Goal: Information Seeking & Learning: Learn about a topic

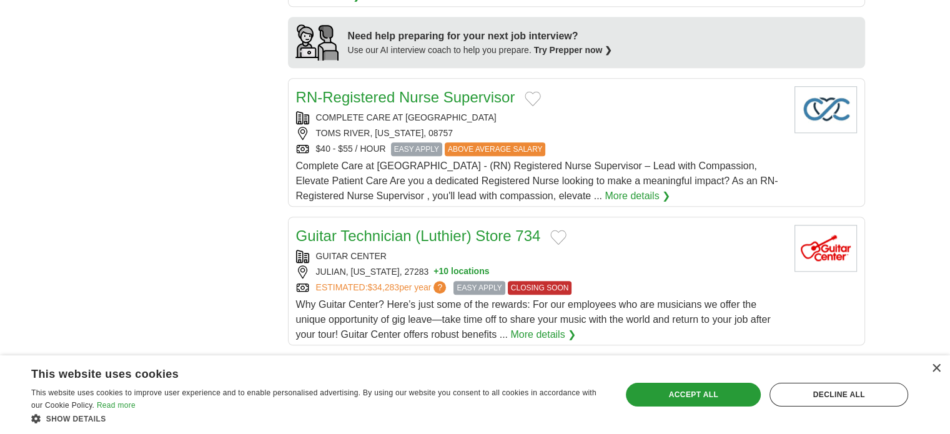
scroll to position [1124, 0]
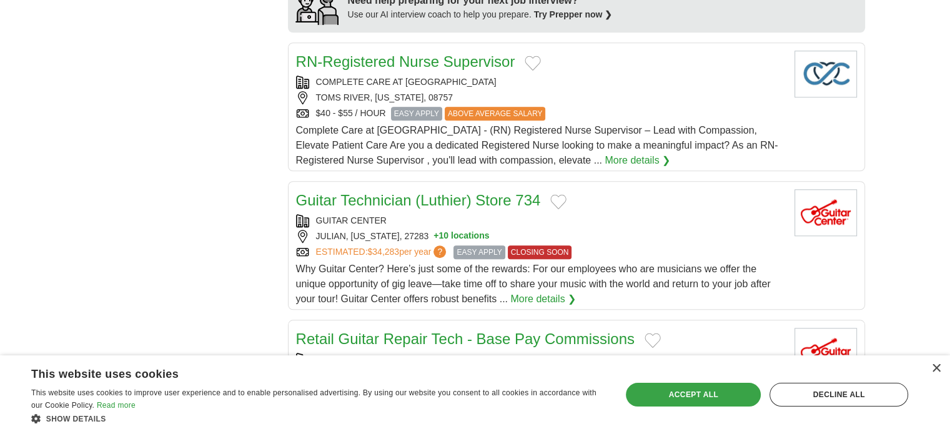
click at [748, 400] on div "Accept all" at bounding box center [693, 395] width 135 height 24
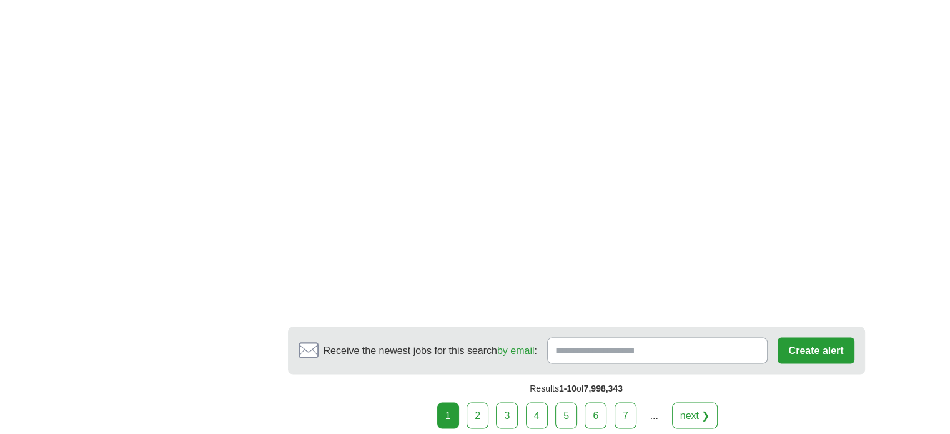
scroll to position [2249, 0]
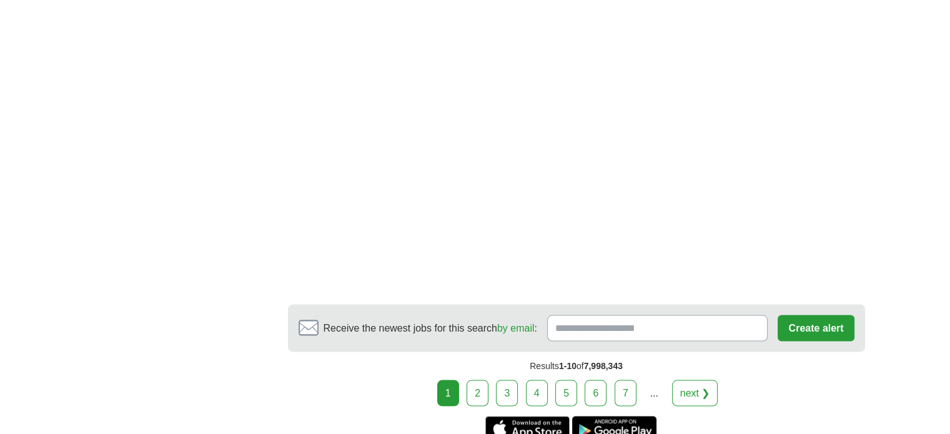
click at [477, 380] on link "2" at bounding box center [478, 393] width 22 height 26
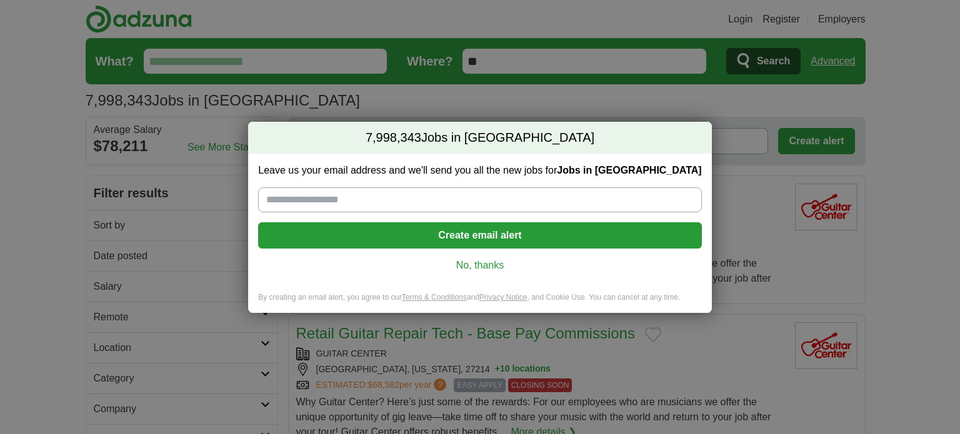
click at [385, 194] on input "Leave us your email address and we'll send you all the new jobs for Jobs in US" at bounding box center [479, 199] width 443 height 25
type input "**********"
click at [504, 234] on button "Create email alert" at bounding box center [479, 235] width 443 height 26
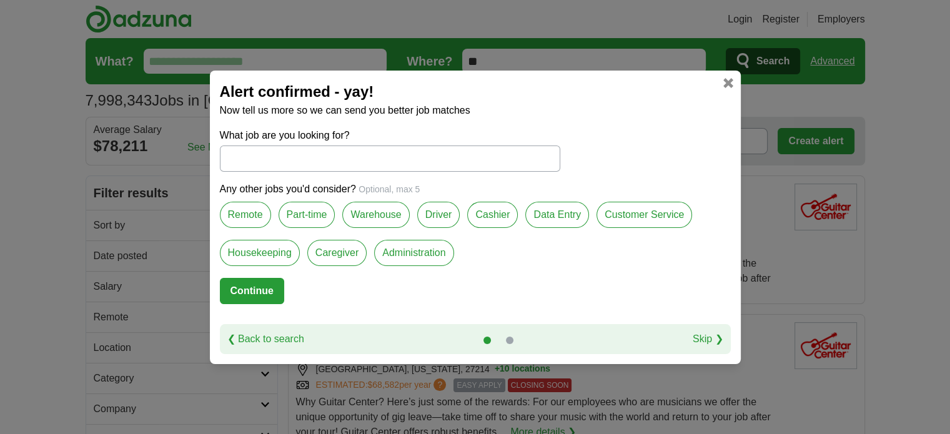
click at [379, 159] on input "What job are you looking for?" at bounding box center [390, 159] width 340 height 26
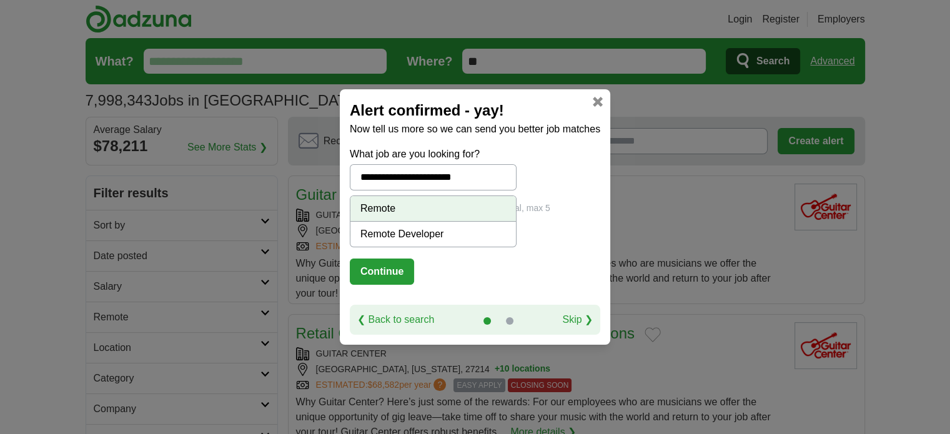
click at [432, 174] on input "**********" at bounding box center [433, 177] width 167 height 26
click at [467, 182] on input "**********" at bounding box center [433, 177] width 167 height 26
type input "**********"
click at [678, 209] on div "**********" at bounding box center [475, 217] width 950 height 434
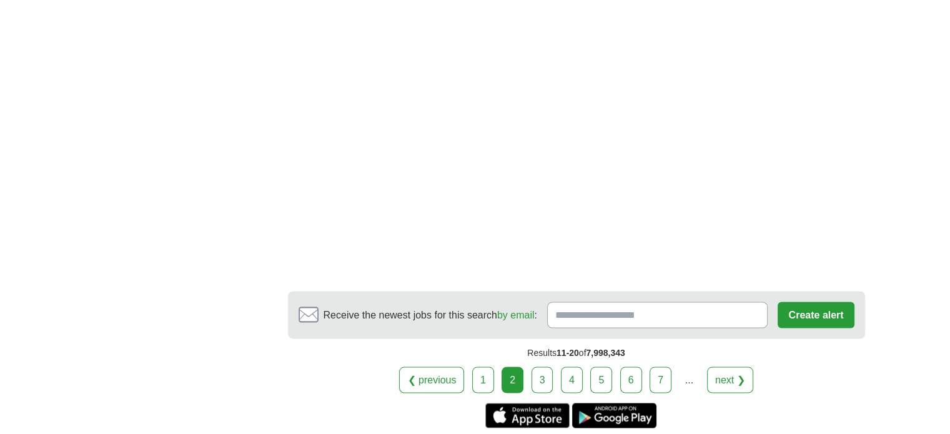
scroll to position [2249, 0]
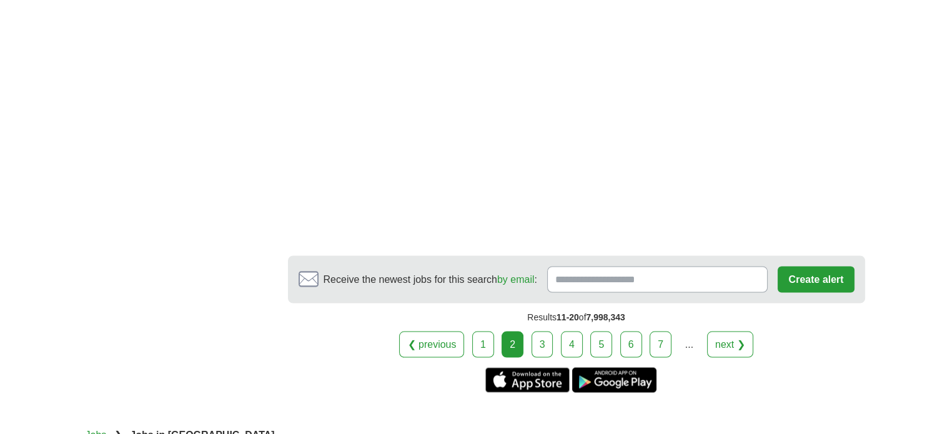
click at [542, 331] on link "3" at bounding box center [543, 344] width 22 height 26
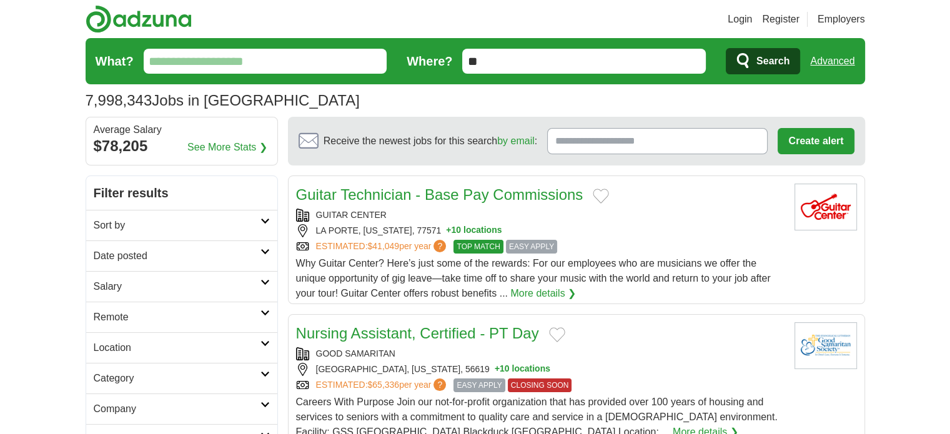
click at [282, 59] on input "What?" at bounding box center [266, 61] width 244 height 25
type input "**********"
click at [748, 57] on icon "submit" at bounding box center [744, 60] width 15 height 17
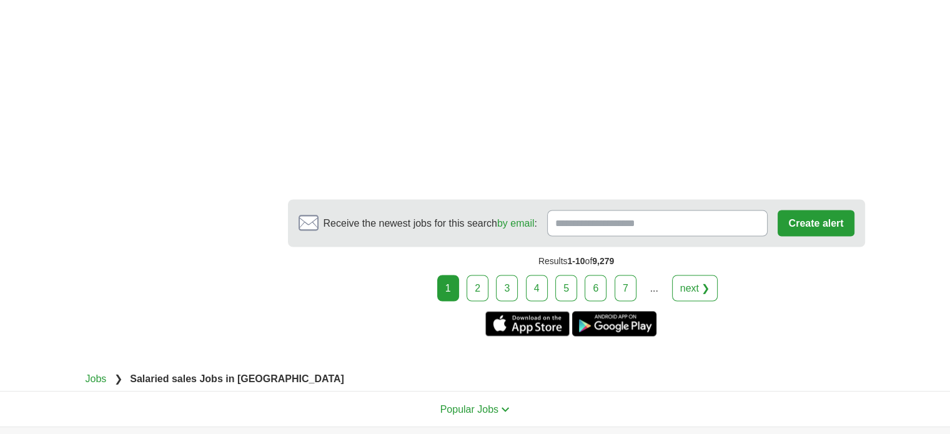
scroll to position [2249, 0]
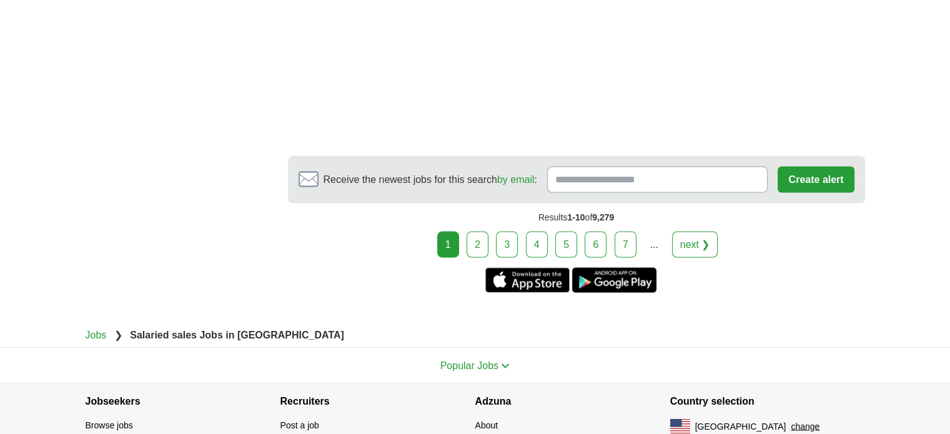
click at [479, 241] on link "2" at bounding box center [478, 244] width 22 height 26
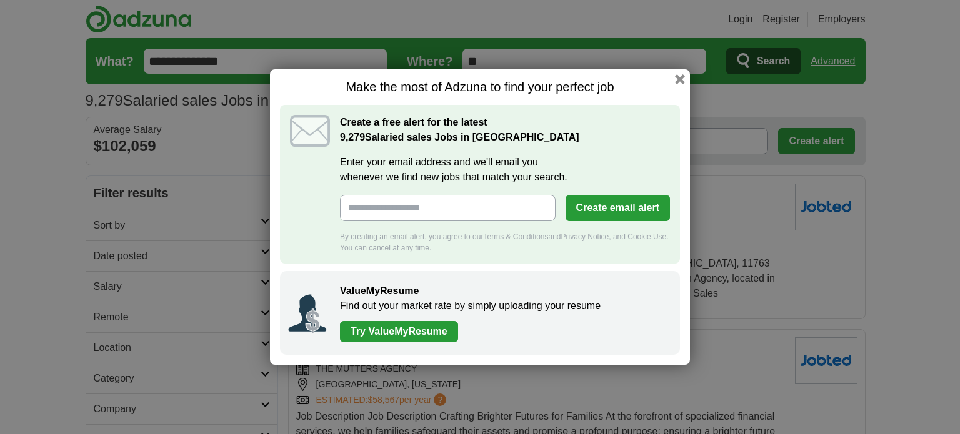
click at [434, 215] on input "Enter your email address and we'll email you whenever we find new jobs that mat…" at bounding box center [448, 208] width 216 height 26
type input "**********"
click at [613, 205] on button "Create email alert" at bounding box center [617, 208] width 104 height 26
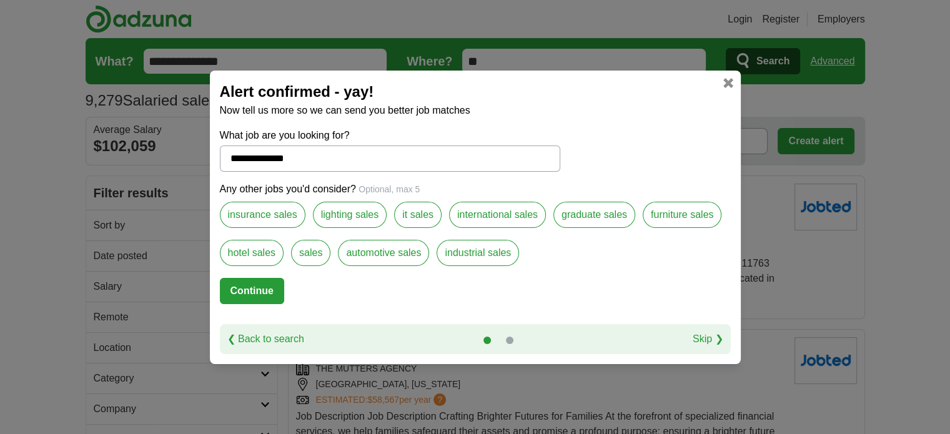
click at [282, 207] on label "insurance sales" at bounding box center [263, 215] width 86 height 26
click at [274, 252] on label "hotel sales" at bounding box center [252, 253] width 64 height 26
click at [306, 254] on label "sales" at bounding box center [310, 253] width 39 height 26
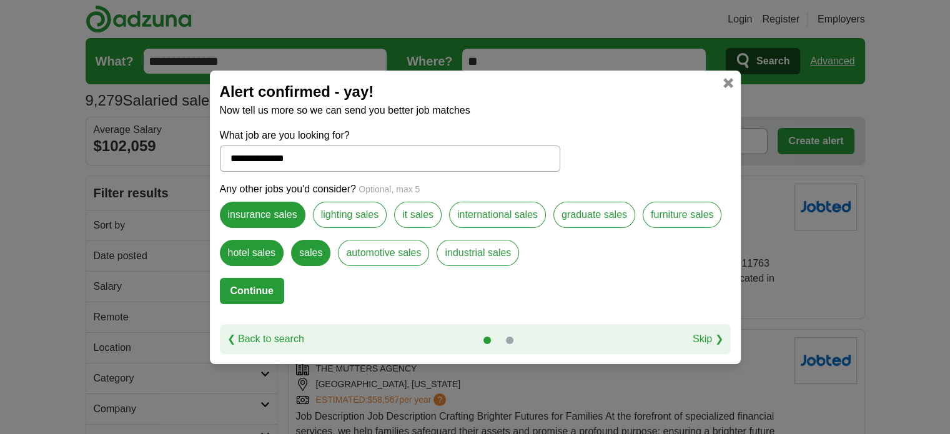
click at [268, 293] on button "Continue" at bounding box center [252, 291] width 64 height 26
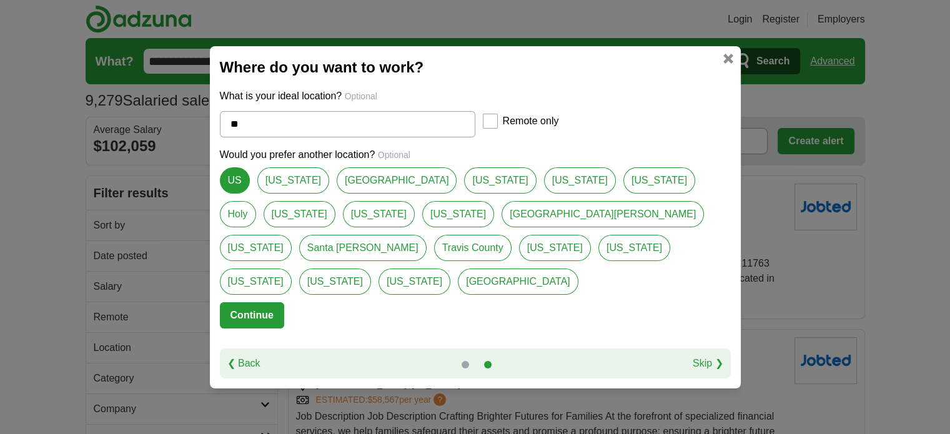
click at [464, 194] on link "[US_STATE]" at bounding box center [500, 180] width 72 height 26
type input "*****"
select select "*"
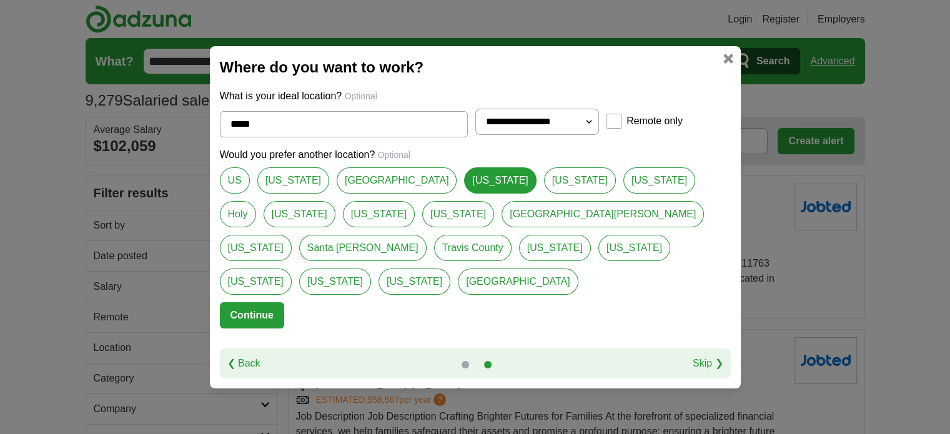
click at [228, 302] on button "Continue" at bounding box center [252, 315] width 64 height 26
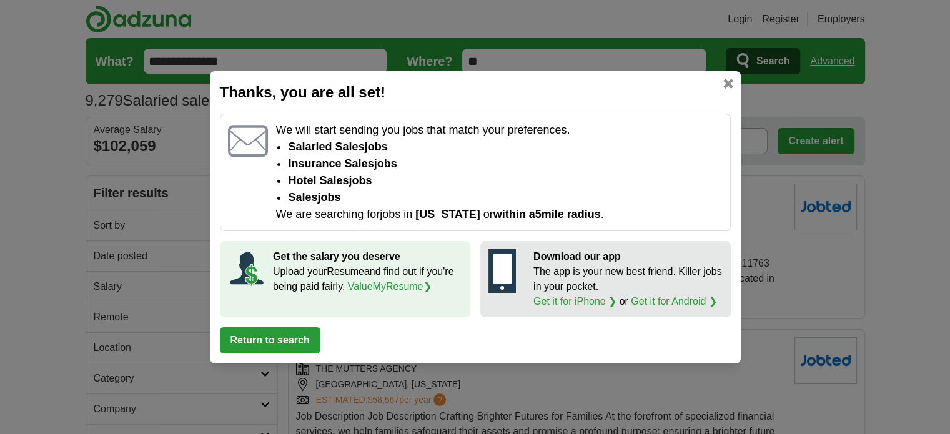
click at [729, 84] on link at bounding box center [728, 84] width 10 height 10
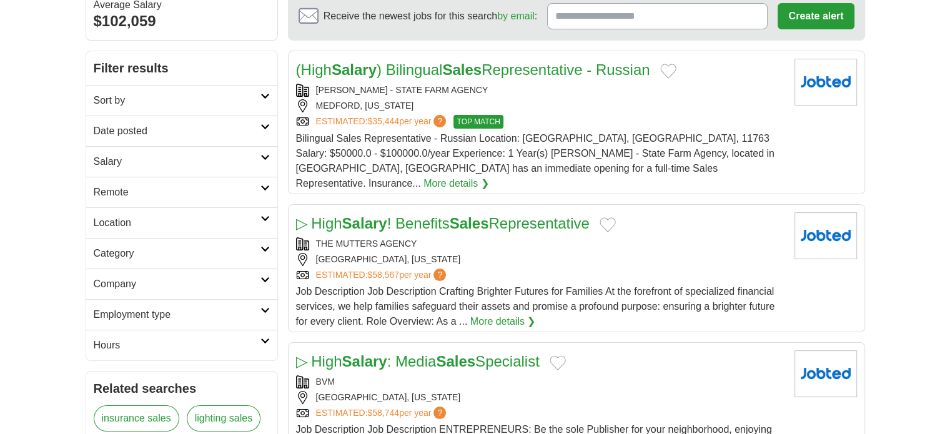
scroll to position [187, 0]
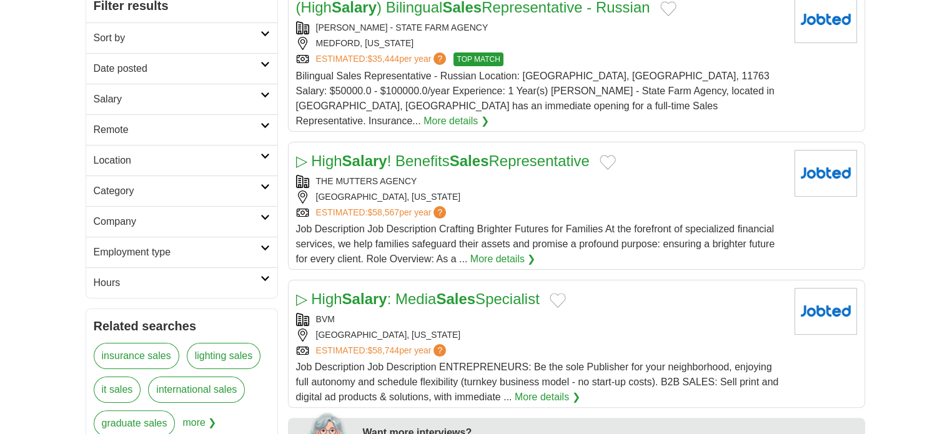
click at [457, 152] on link "▷ High Salary ! Benefits Sales Representative" at bounding box center [443, 160] width 294 height 17
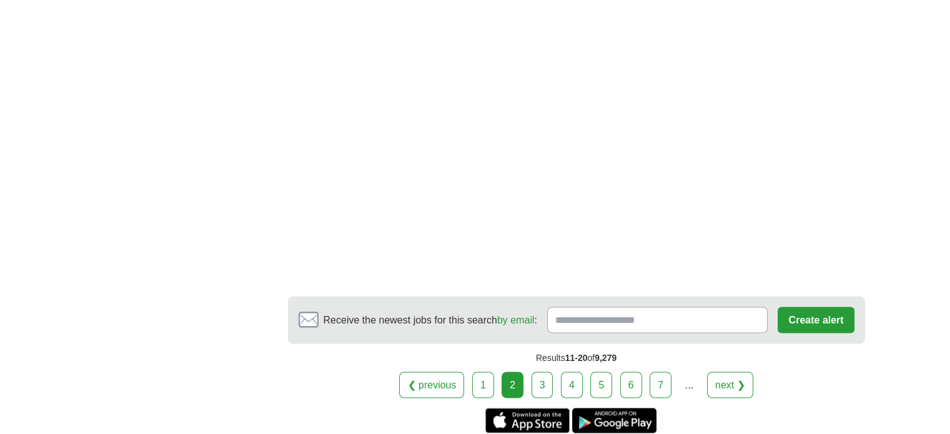
scroll to position [2061, 0]
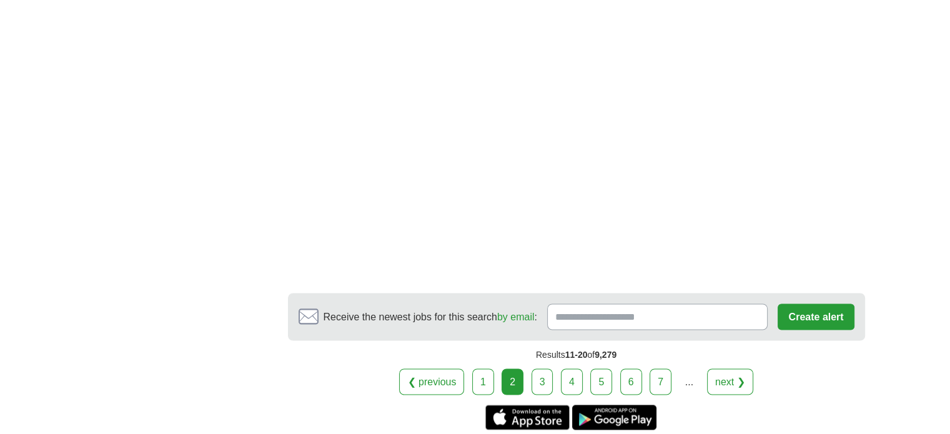
click at [550, 369] on link "3" at bounding box center [543, 382] width 22 height 26
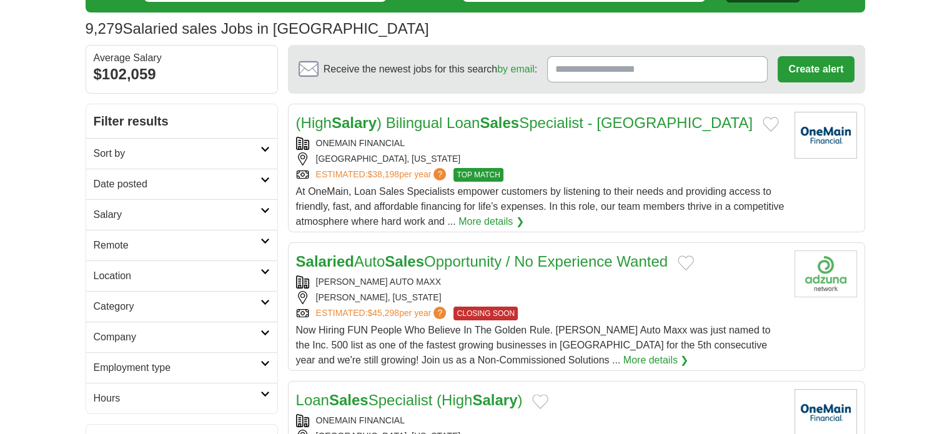
scroll to position [125, 0]
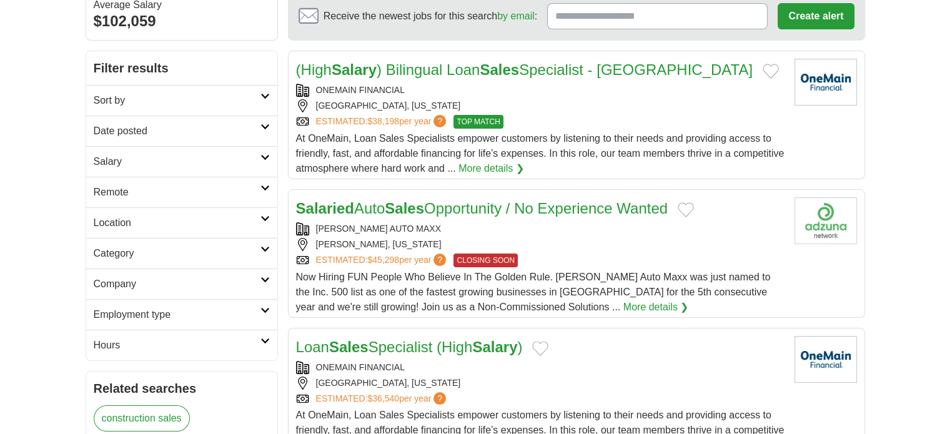
click at [503, 167] on link "More details ❯" at bounding box center [492, 168] width 66 height 15
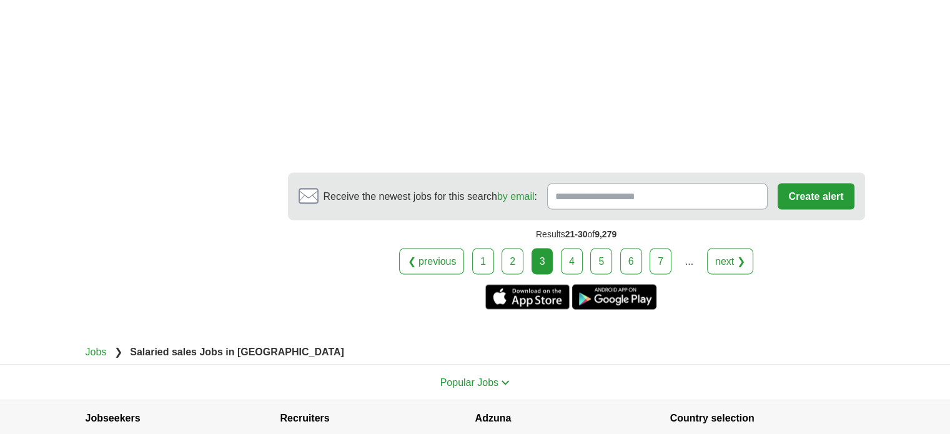
scroll to position [2249, 0]
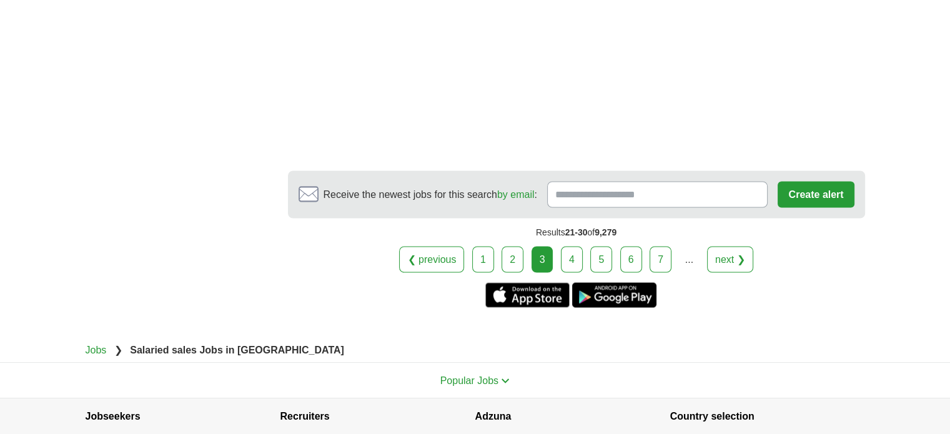
click at [575, 262] on link "4" at bounding box center [572, 259] width 22 height 26
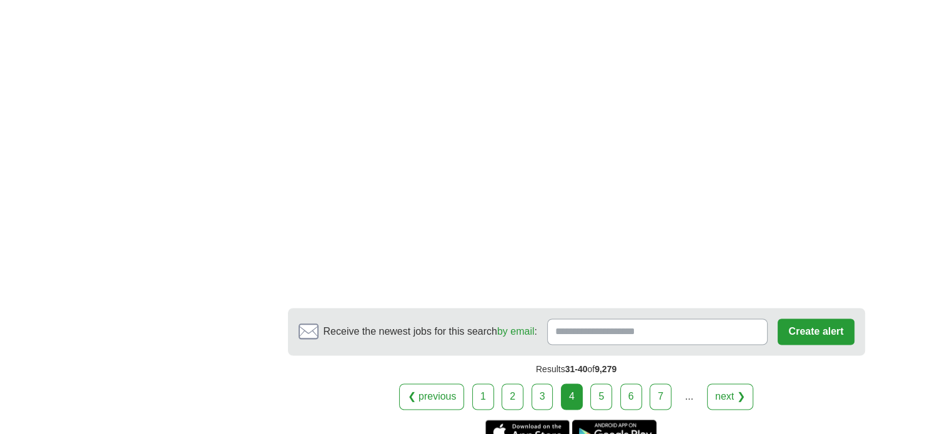
scroll to position [2061, 0]
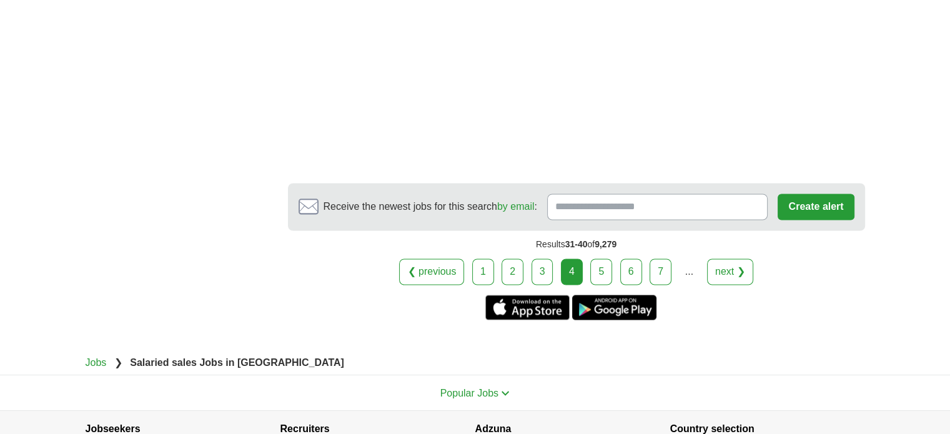
click at [608, 282] on link "5" at bounding box center [601, 272] width 22 height 26
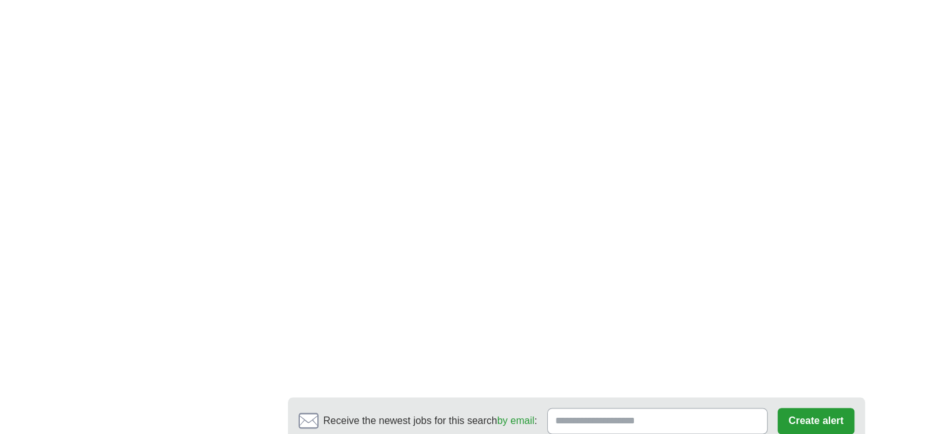
scroll to position [1999, 0]
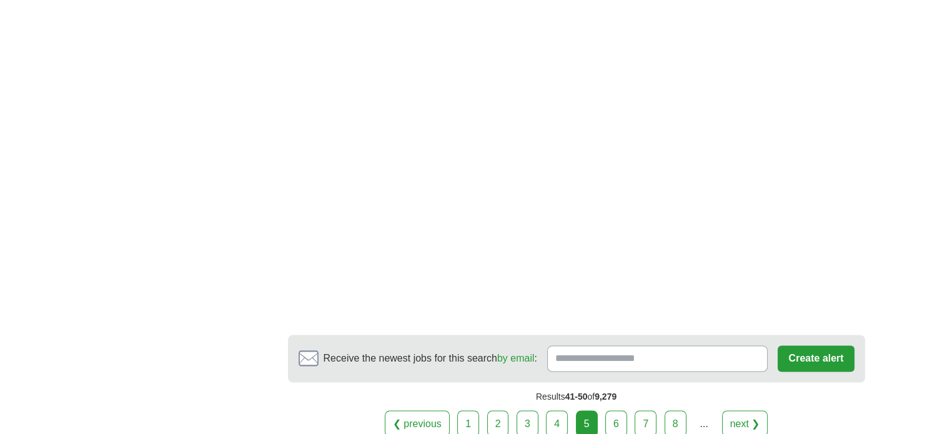
click at [621, 410] on link "6" at bounding box center [616, 423] width 22 height 26
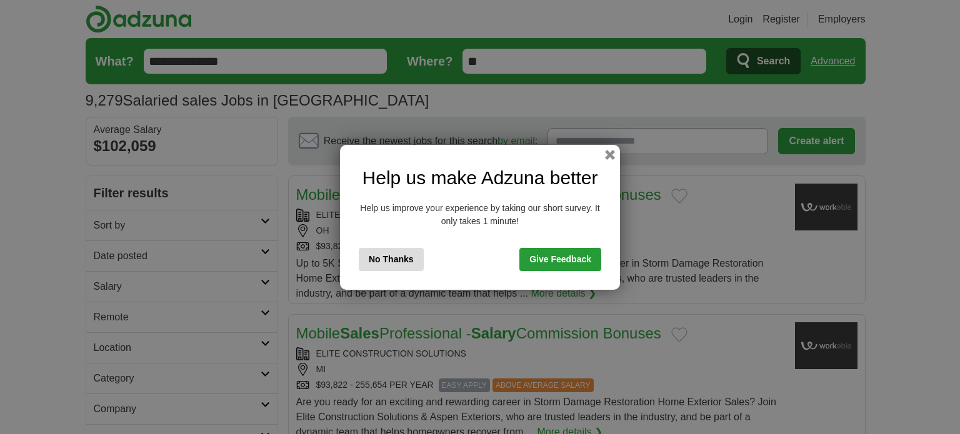
click at [600, 157] on div "Help us make Adzuna better Help us improve your experience by taking our short …" at bounding box center [480, 217] width 280 height 145
click at [609, 157] on button "button" at bounding box center [610, 154] width 14 height 14
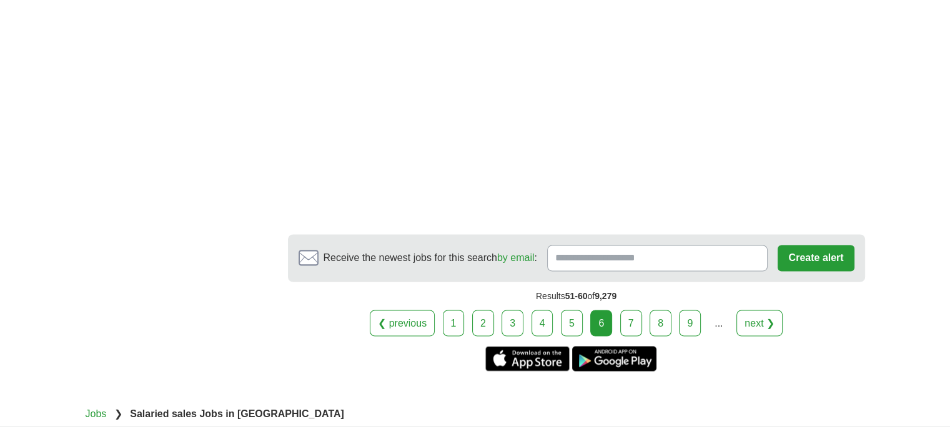
scroll to position [2124, 0]
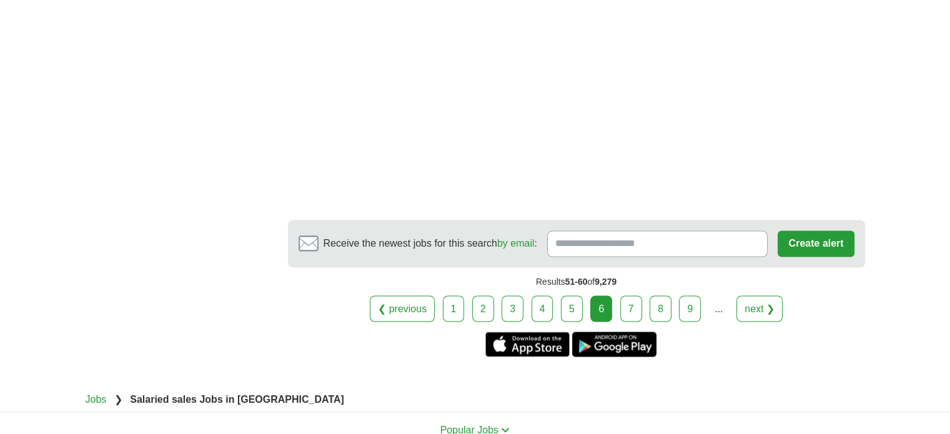
click at [637, 295] on link "7" at bounding box center [631, 308] width 22 height 26
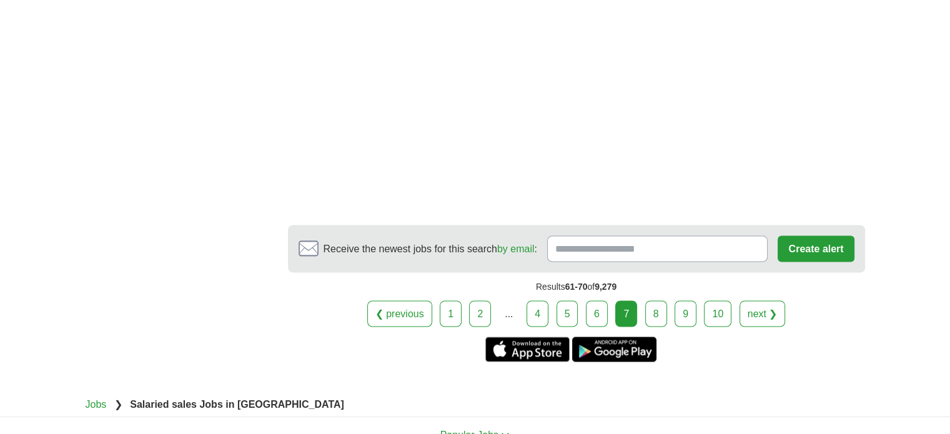
scroll to position [2186, 0]
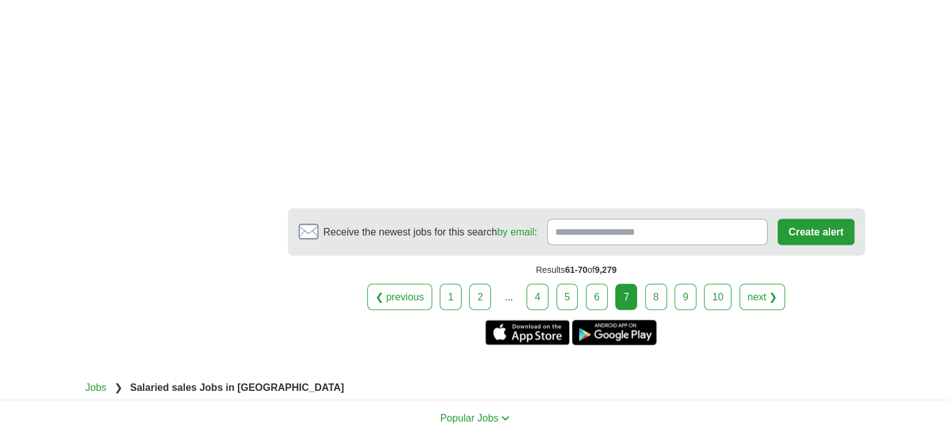
click at [657, 292] on link "8" at bounding box center [656, 297] width 22 height 26
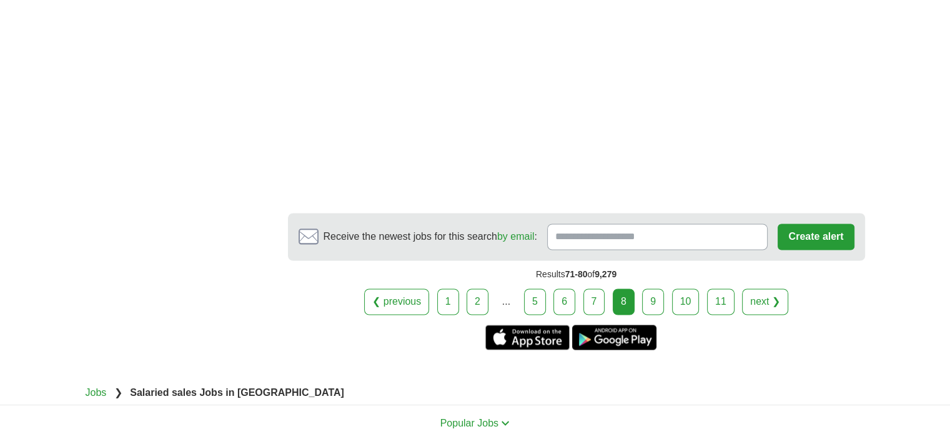
scroll to position [2061, 0]
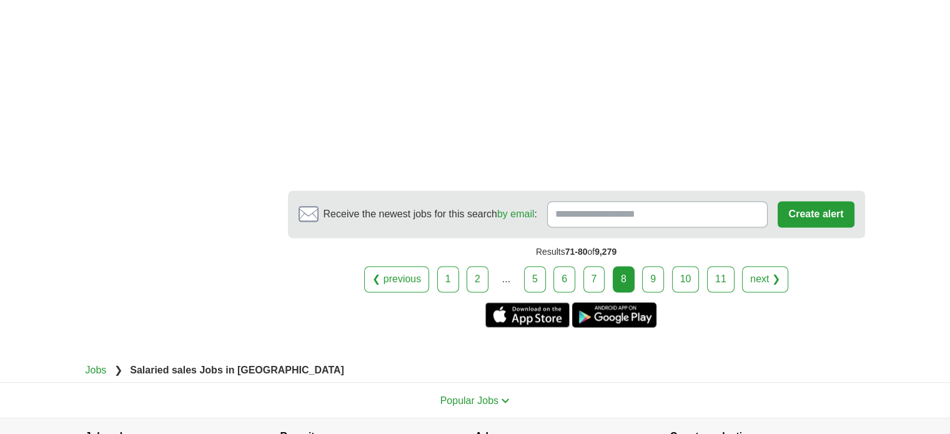
click at [645, 272] on link "9" at bounding box center [653, 279] width 22 height 26
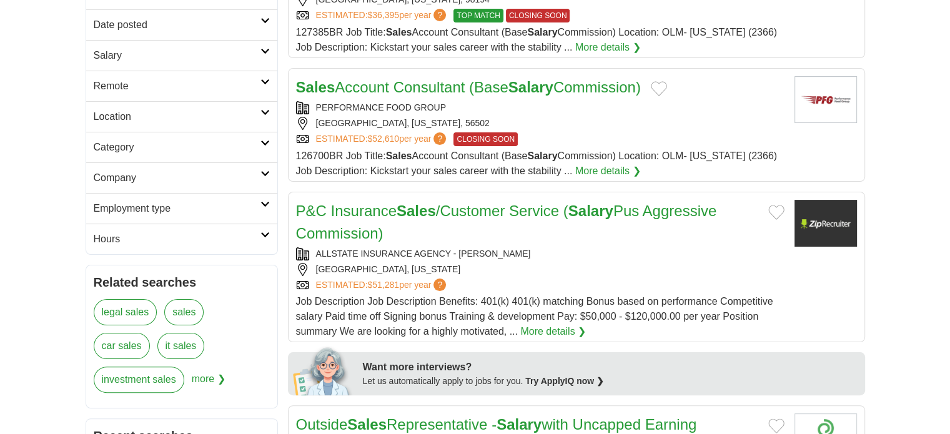
scroll to position [250, 0]
